Goal: Information Seeking & Learning: Understand process/instructions

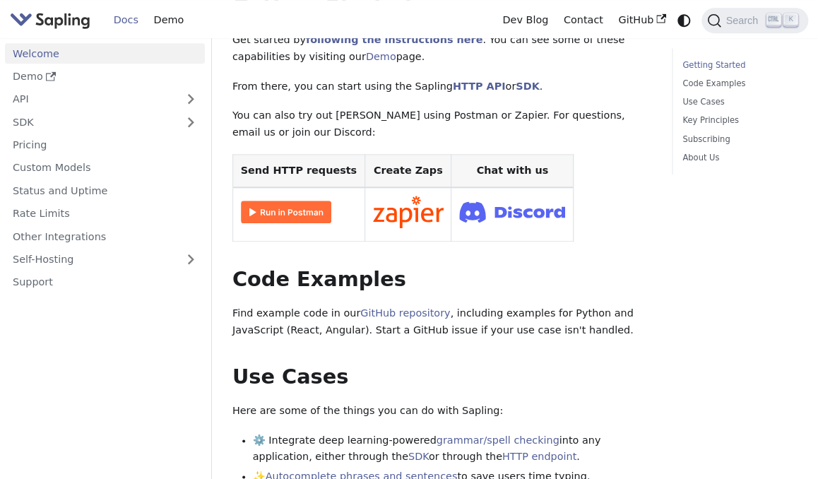
scroll to position [298, 0]
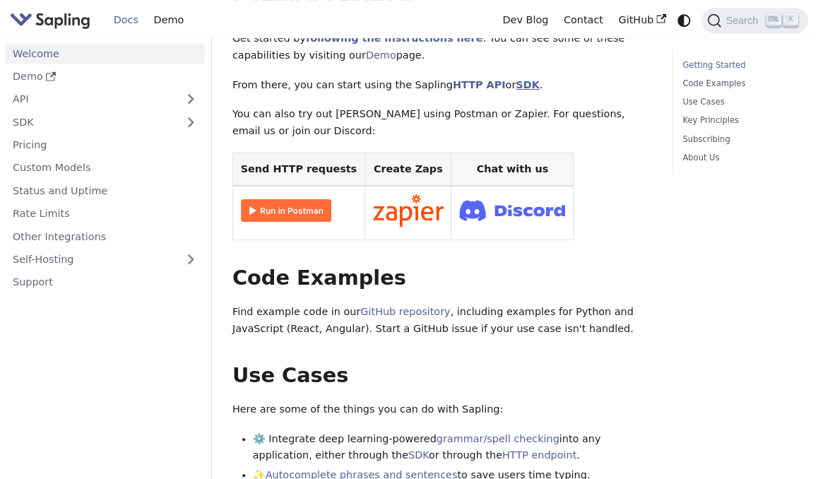
click at [516, 79] on link "SDK" at bounding box center [527, 84] width 23 height 11
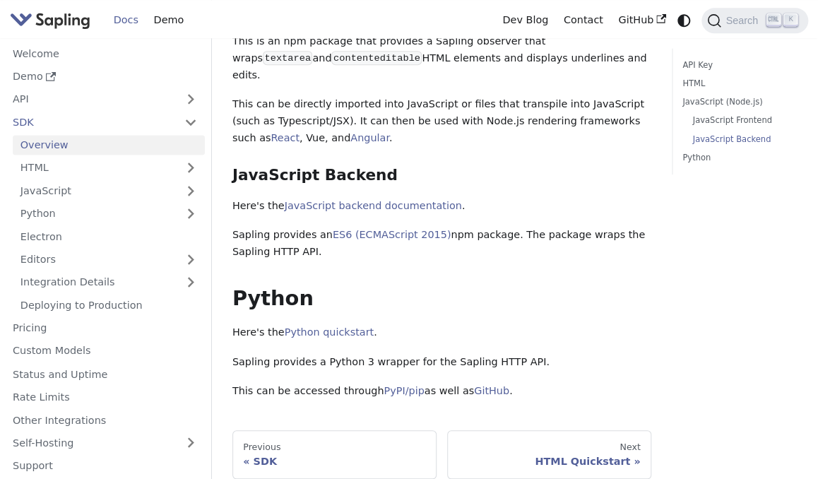
scroll to position [671, 0]
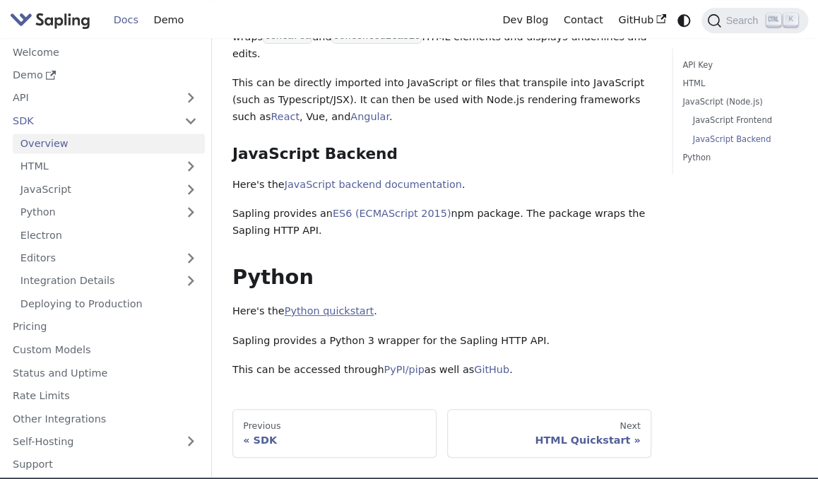
click at [327, 305] on link "Python quickstart" at bounding box center [329, 310] width 89 height 11
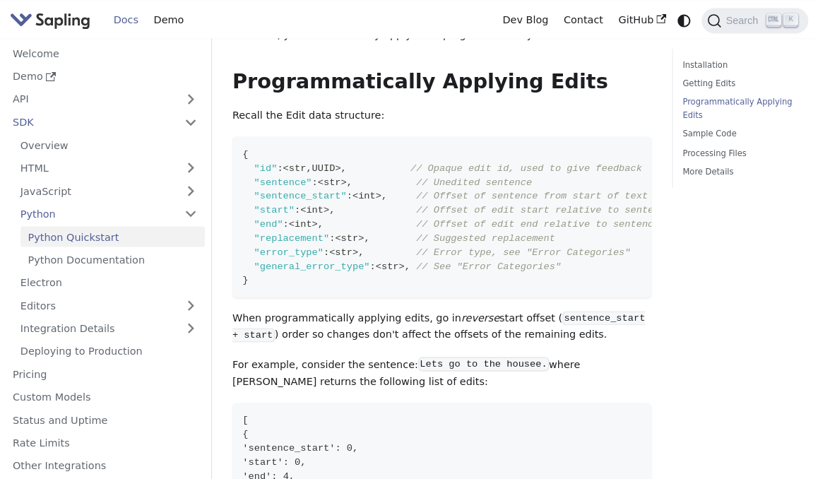
scroll to position [969, 0]
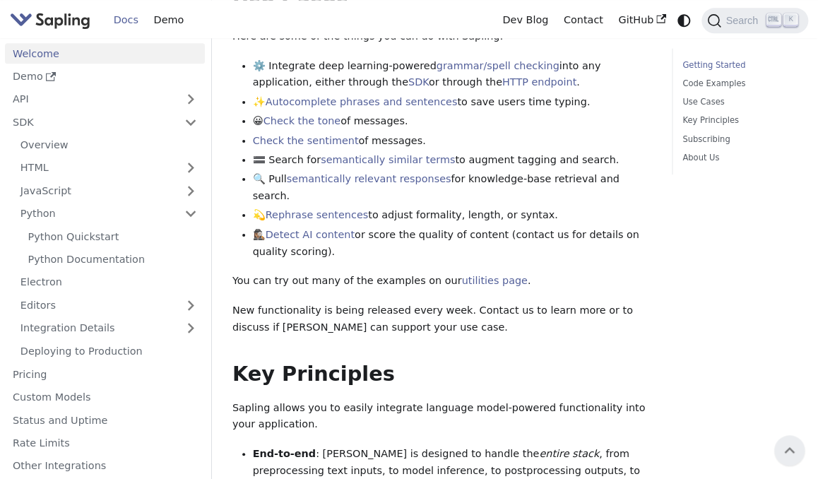
scroll to position [298, 0]
